Goal: Task Accomplishment & Management: Manage account settings

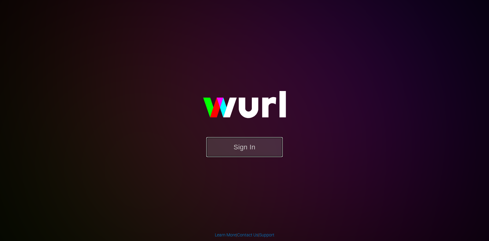
click at [228, 148] on button "Sign In" at bounding box center [244, 147] width 76 height 20
